Goal: Task Accomplishment & Management: Complete application form

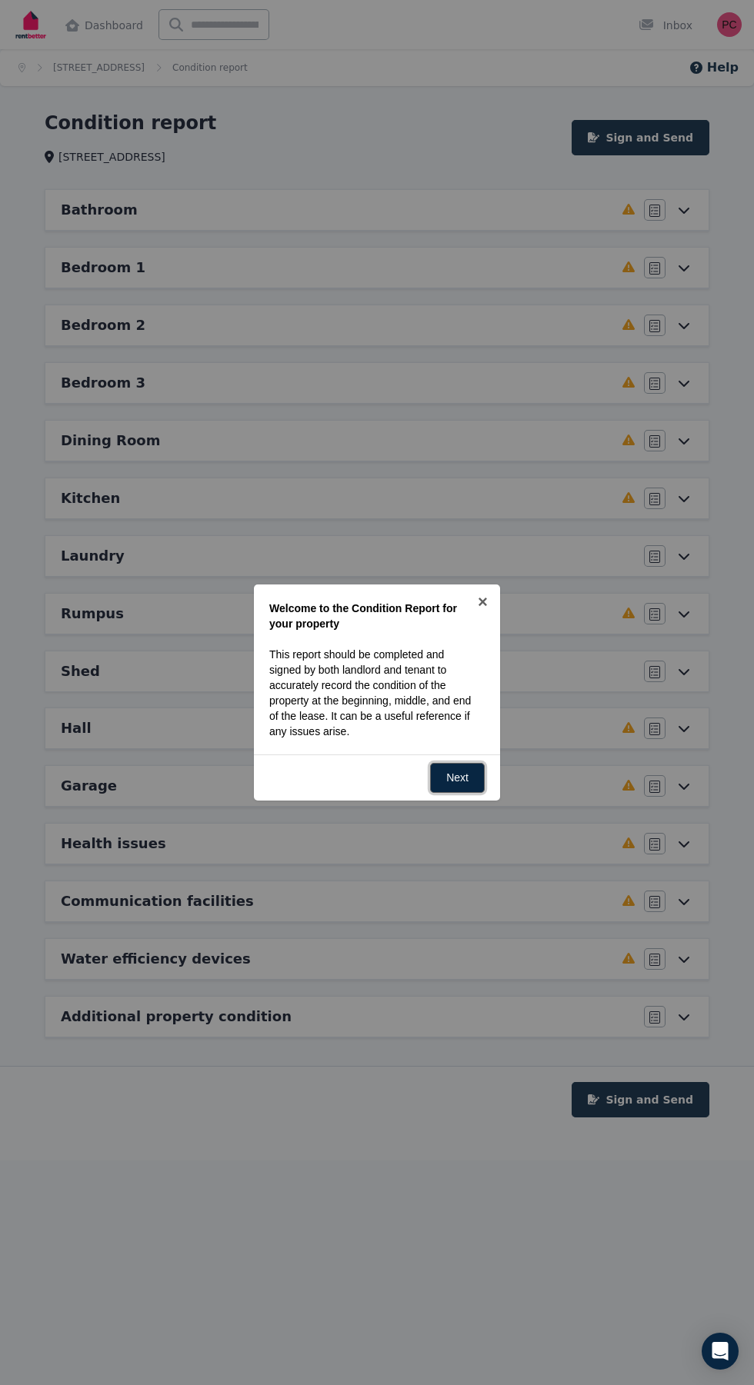
click at [457, 278] on link "Next" at bounding box center [457, 778] width 55 height 30
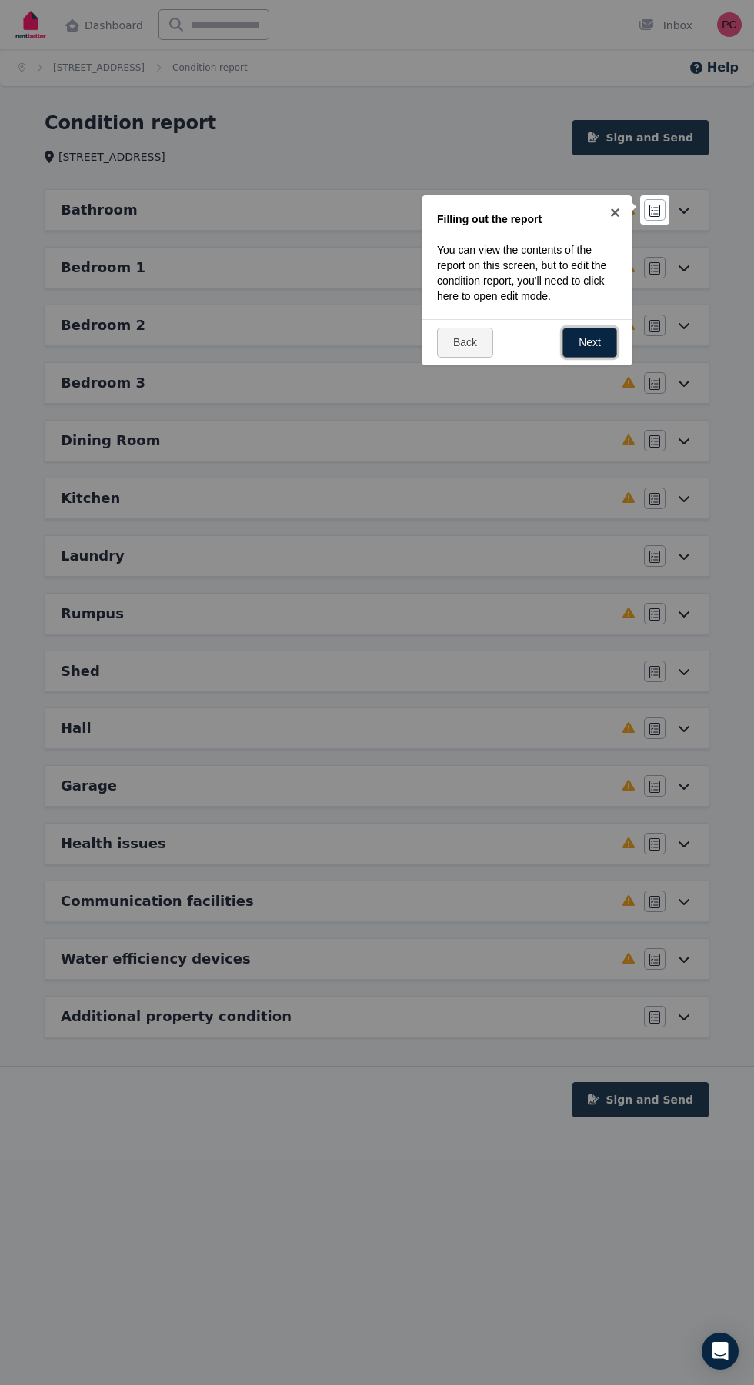
click at [574, 278] on link "Next" at bounding box center [589, 343] width 55 height 30
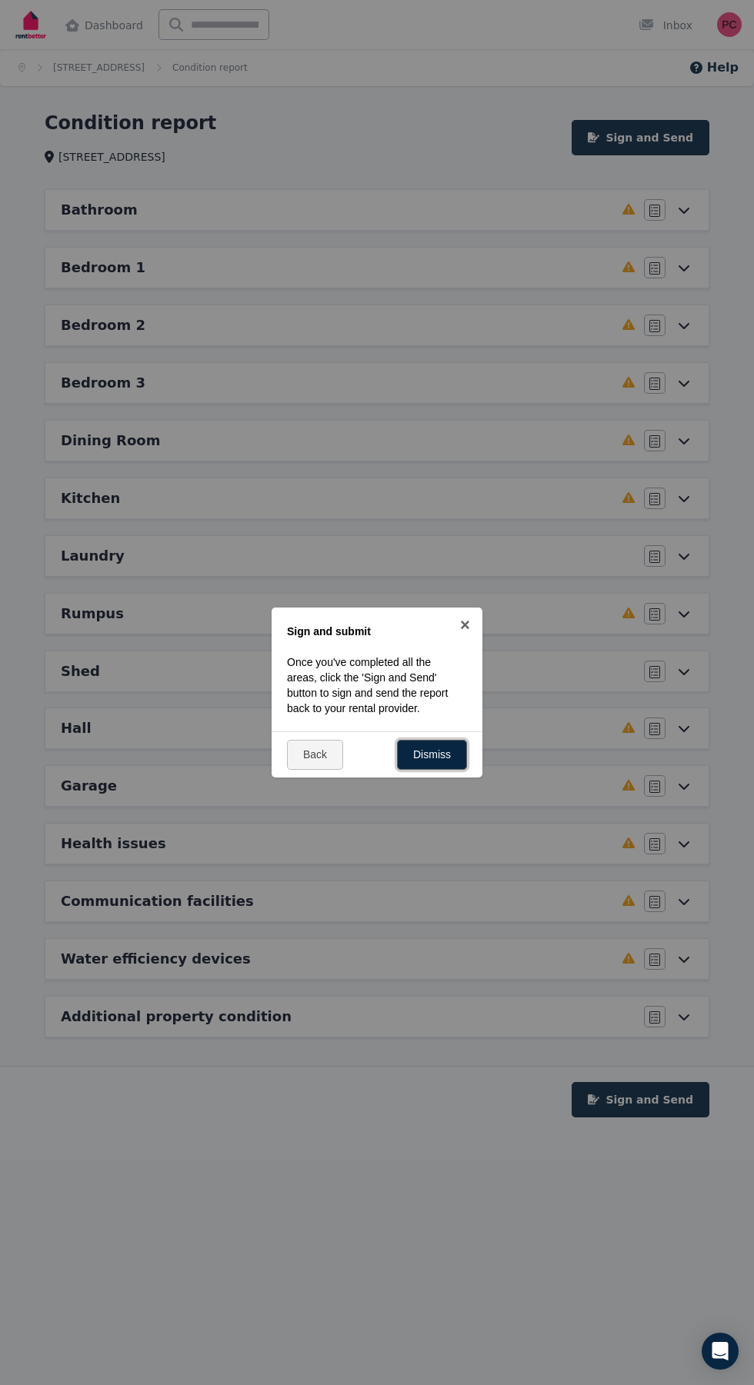
click at [420, 278] on link "Dismiss" at bounding box center [432, 755] width 70 height 30
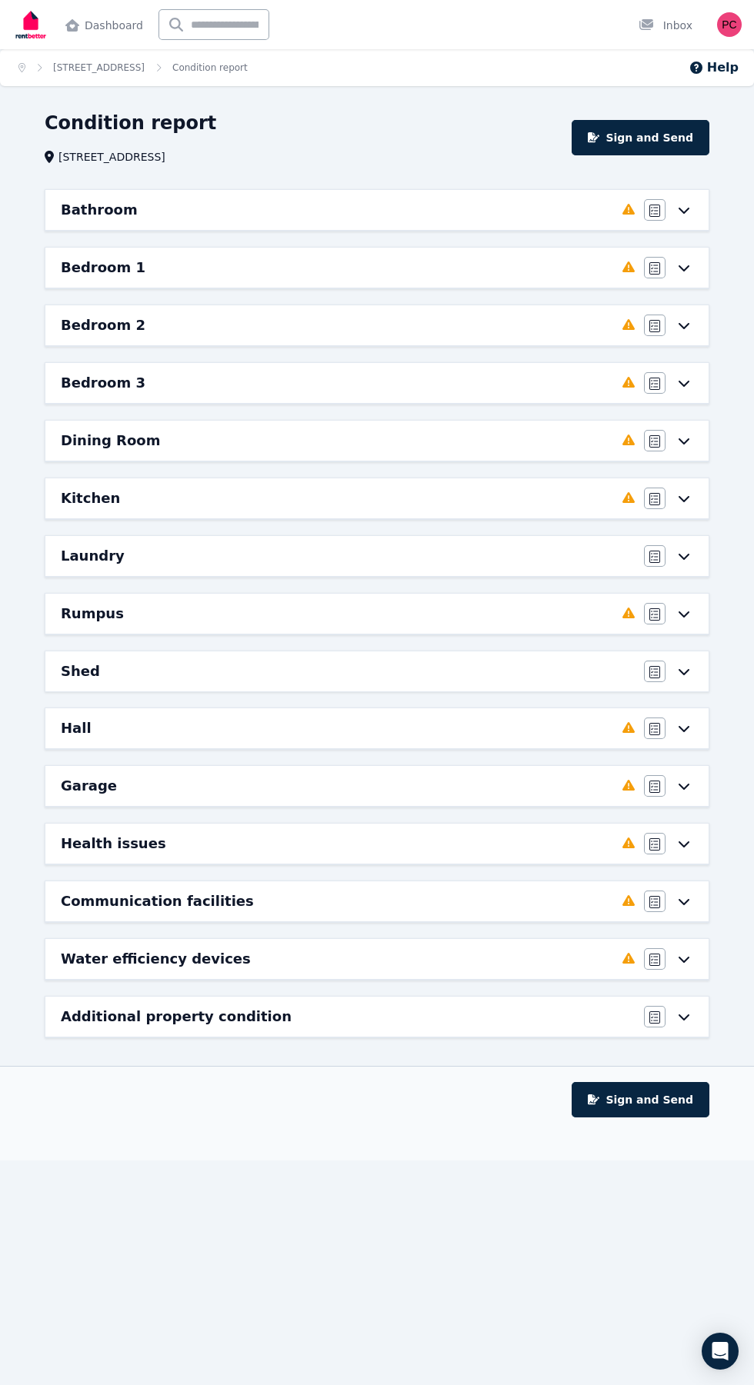
click at [658, 278] on button "Sign and Send" at bounding box center [640, 1099] width 138 height 35
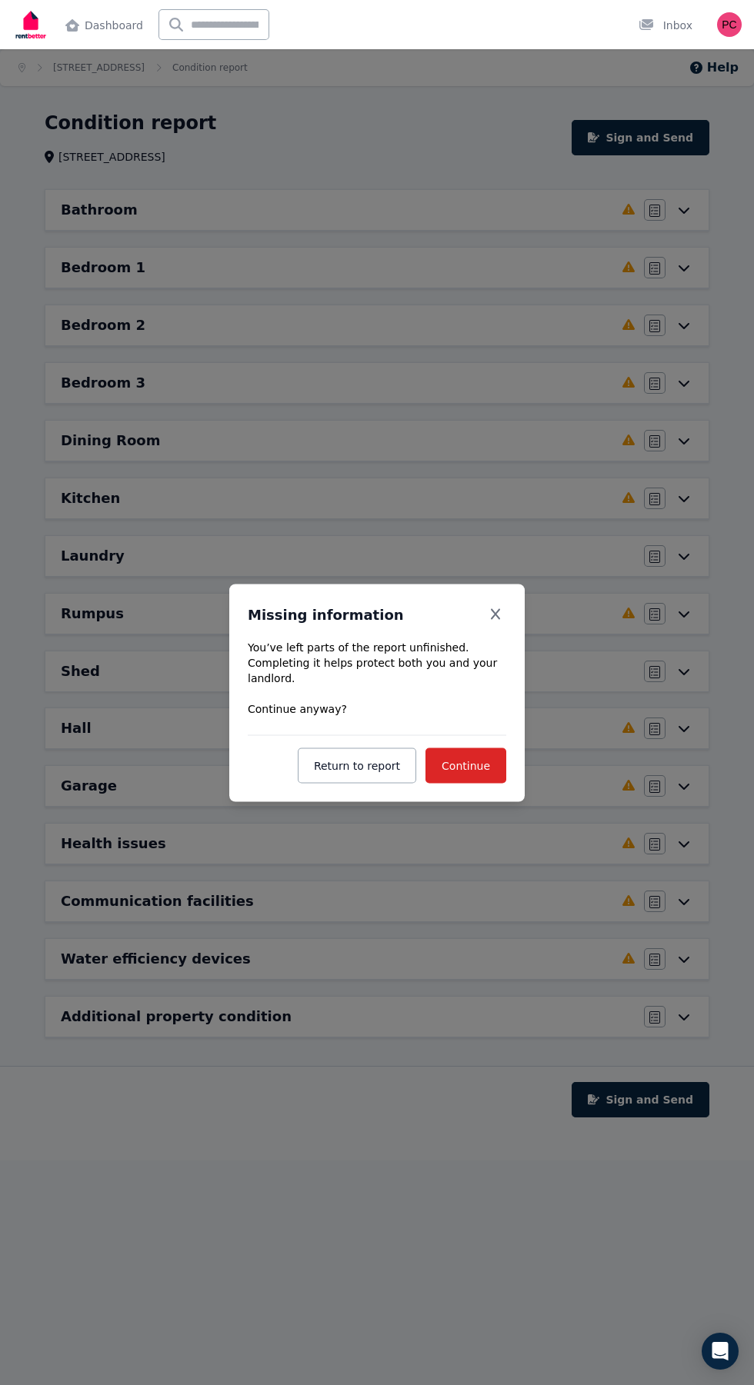
click at [385, 278] on div "You’ve left parts of the report unfinished. Completing it helps protect both yo…" at bounding box center [377, 711] width 258 height 144
click at [487, 278] on button "Continue" at bounding box center [465, 764] width 81 height 35
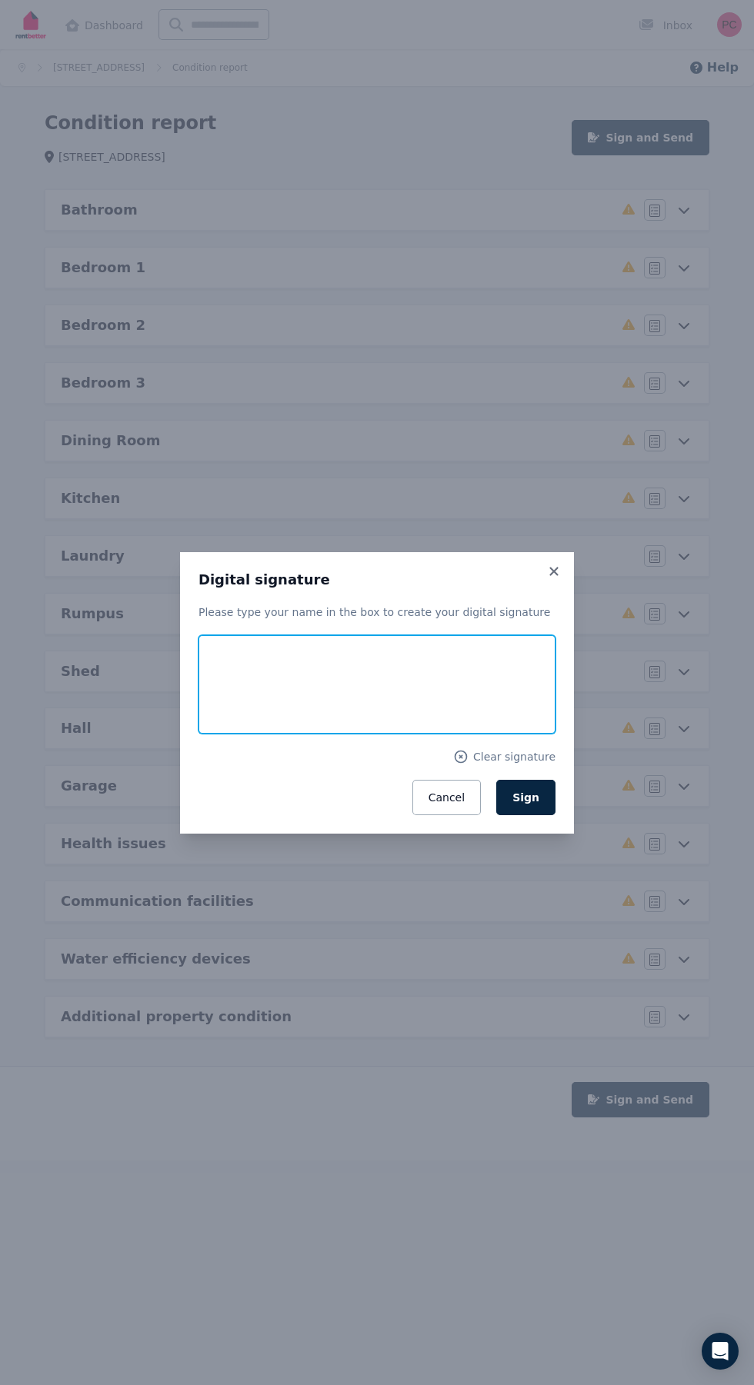
click at [356, 278] on input "text" at bounding box center [376, 684] width 357 height 98
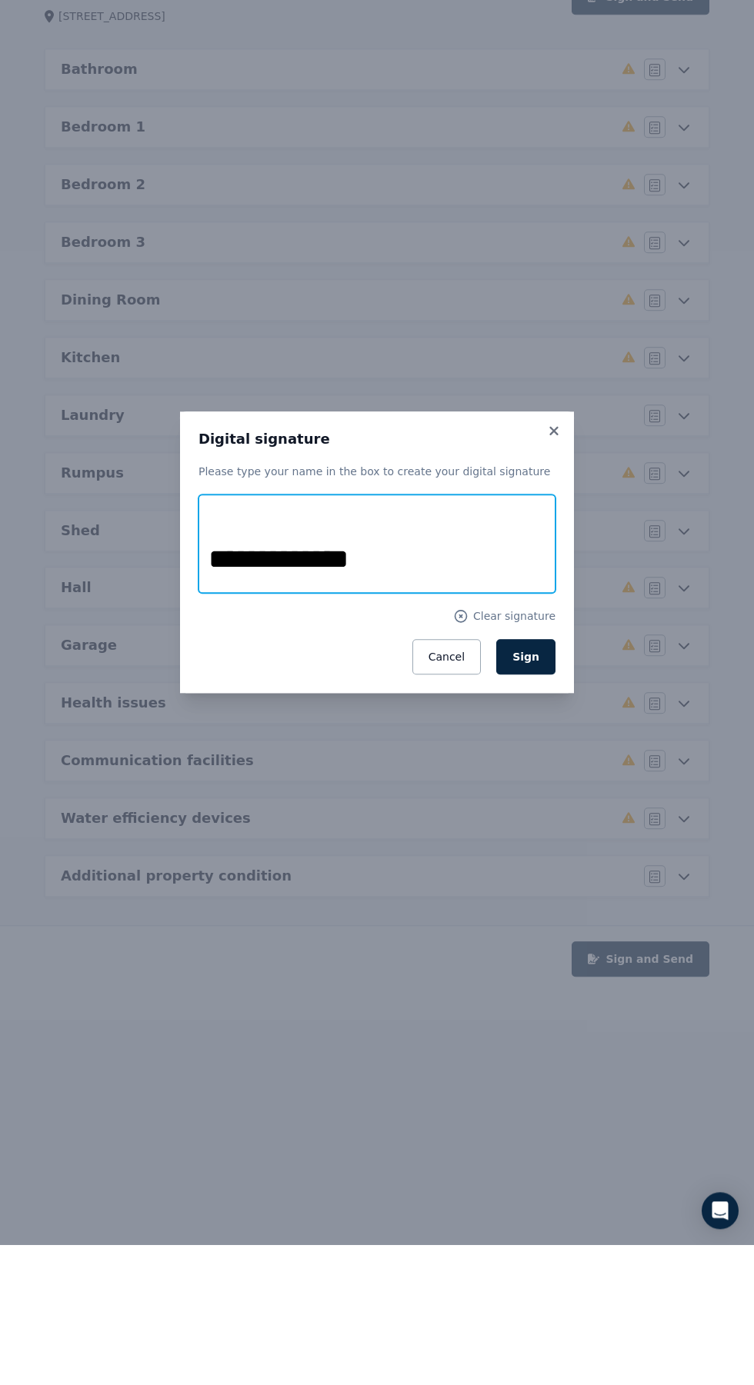
type input "**********"
click at [496, 278] on button "Sign" at bounding box center [525, 797] width 59 height 35
